Goal: Obtain resource: Download file/media

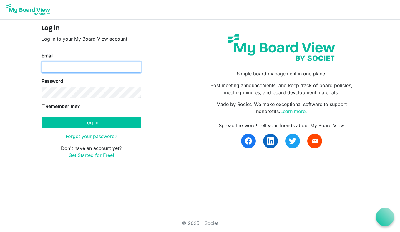
type input "[EMAIL_ADDRESS][DOMAIN_NAME]"
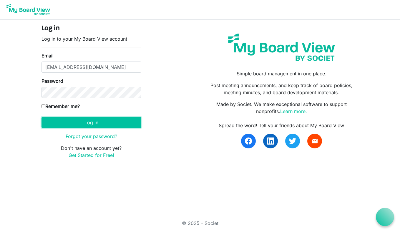
click at [84, 125] on button "Log in" at bounding box center [92, 122] width 100 height 11
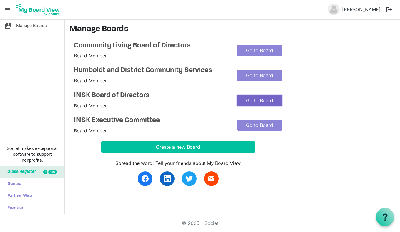
click at [245, 100] on link "Go to Board" at bounding box center [260, 100] width 46 height 11
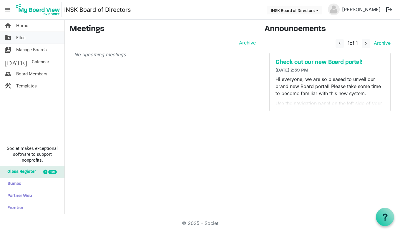
click at [21, 39] on span "Files" at bounding box center [20, 38] width 9 height 12
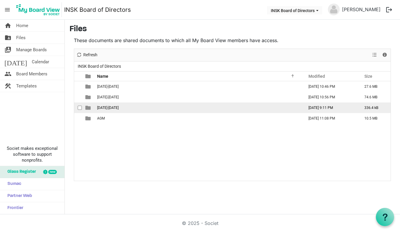
click at [110, 107] on span "2025-2026" at bounding box center [108, 108] width 22 height 4
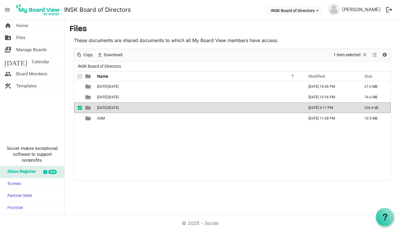
click at [111, 108] on span "2025-2026" at bounding box center [108, 108] width 22 height 4
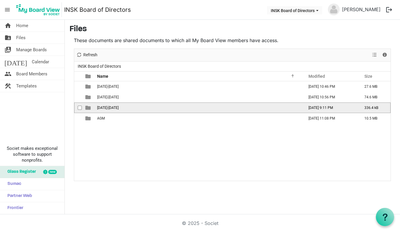
click at [111, 108] on span "2025-2026" at bounding box center [108, 108] width 22 height 4
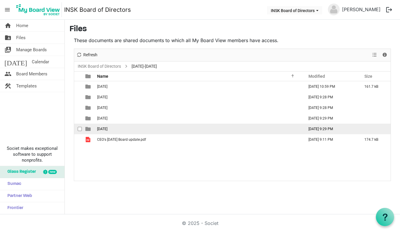
click at [108, 128] on span "2026-03-21" at bounding box center [102, 129] width 10 height 4
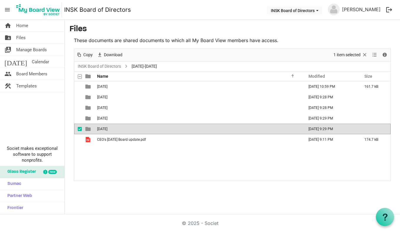
click at [108, 128] on span "2026-03-21" at bounding box center [102, 129] width 10 height 4
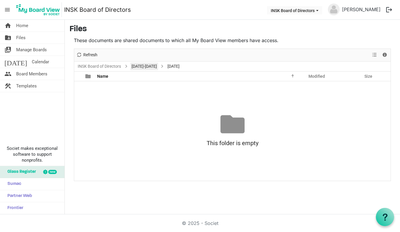
click at [142, 67] on link "2025-2026" at bounding box center [145, 66] width 28 height 7
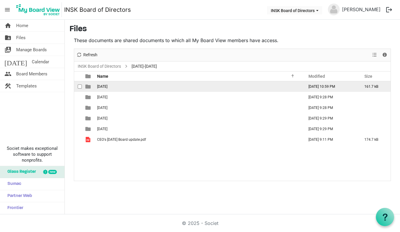
click at [108, 88] on span "2025-06-08" at bounding box center [102, 87] width 10 height 4
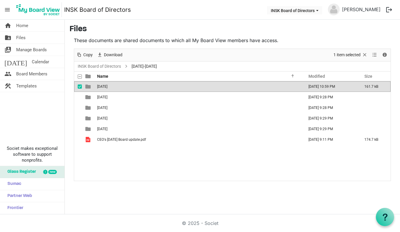
click at [108, 88] on span "2025-06-08" at bounding box center [102, 87] width 10 height 4
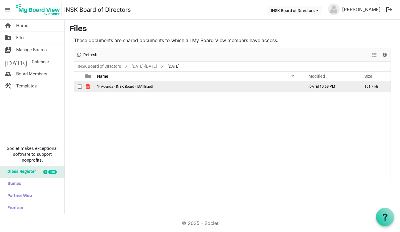
click at [113, 87] on span "1- Agenda - INSK Board - 08 Jun 2025.pdf" at bounding box center [125, 87] width 56 height 4
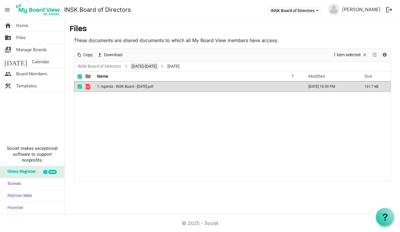
click at [133, 65] on link "2025-2026" at bounding box center [145, 66] width 28 height 7
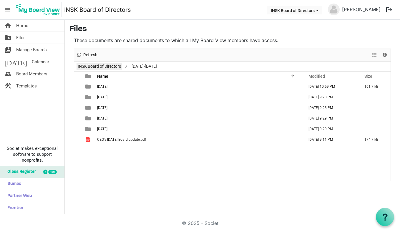
click at [113, 68] on link "INSK Board of Directors" at bounding box center [100, 66] width 46 height 7
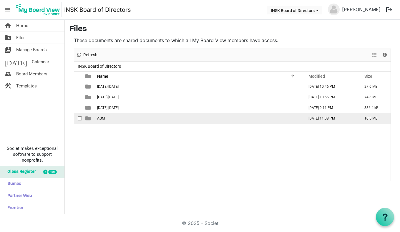
click at [101, 118] on span "AGM" at bounding box center [101, 118] width 8 height 4
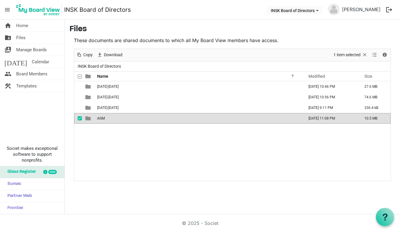
click at [101, 118] on span "AGM" at bounding box center [101, 118] width 8 height 4
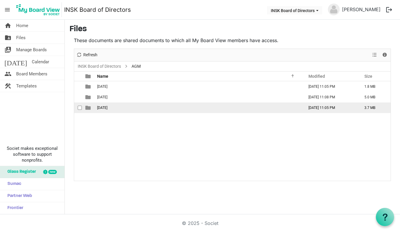
click at [106, 109] on span "June 2025" at bounding box center [102, 108] width 10 height 4
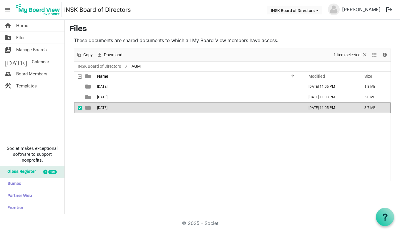
click at [106, 109] on span "June 2025" at bounding box center [102, 108] width 10 height 4
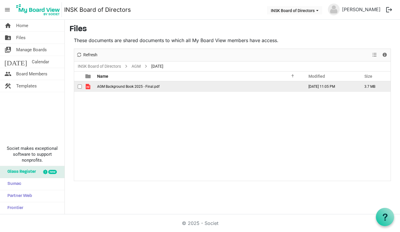
click at [118, 86] on span "AGM Background Book 2025 - Final.pdf" at bounding box center [128, 87] width 62 height 4
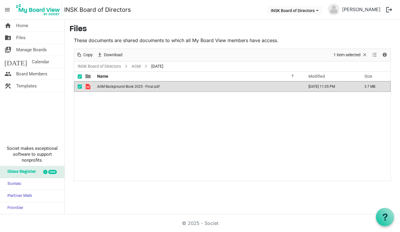
click at [118, 86] on span "AGM Background Book 2025 - Final.pdf" at bounding box center [128, 87] width 62 height 4
